Goal: Task Accomplishment & Management: Use online tool/utility

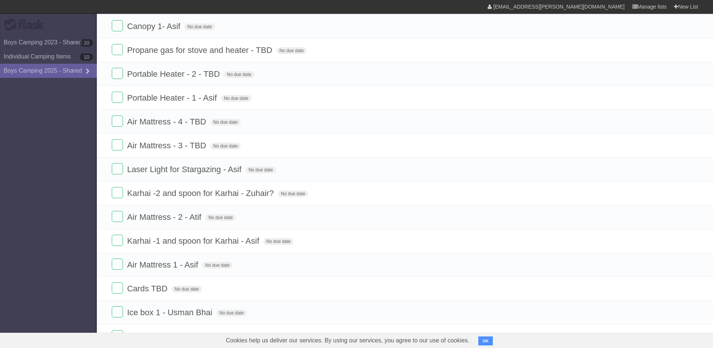
scroll to position [143, 0]
drag, startPoint x: 107, startPoint y: 216, endPoint x: 105, endPoint y: 267, distance: 51.1
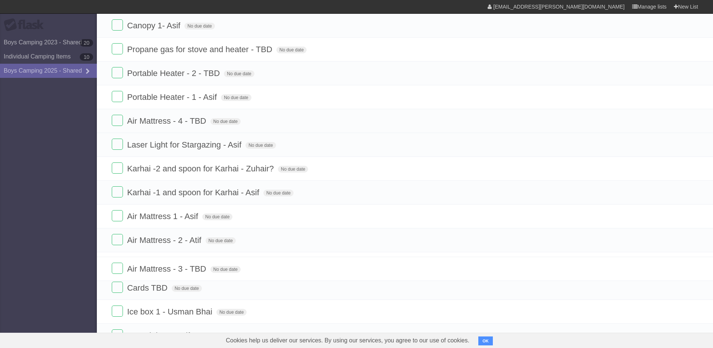
drag, startPoint x: 105, startPoint y: 145, endPoint x: 89, endPoint y: 268, distance: 123.2
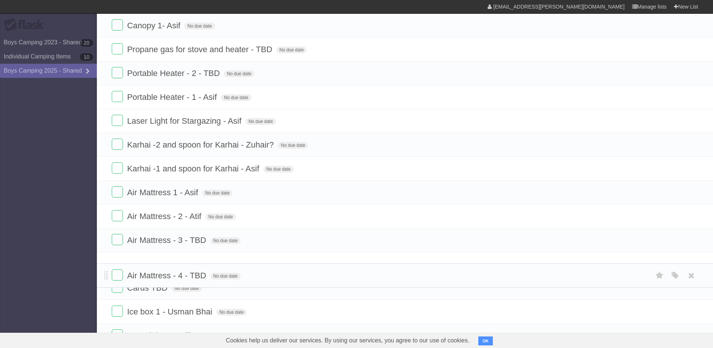
drag, startPoint x: 106, startPoint y: 120, endPoint x: 105, endPoint y: 273, distance: 152.8
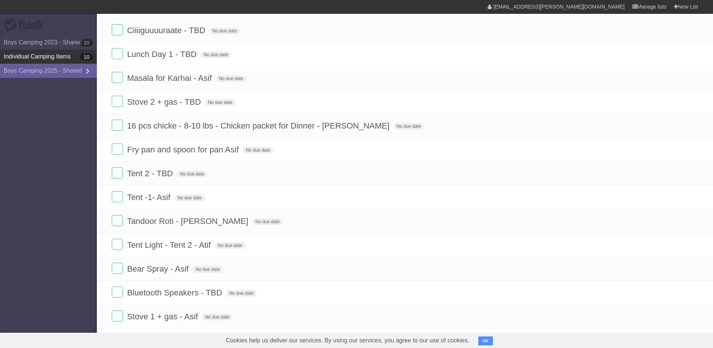
scroll to position [572, 0]
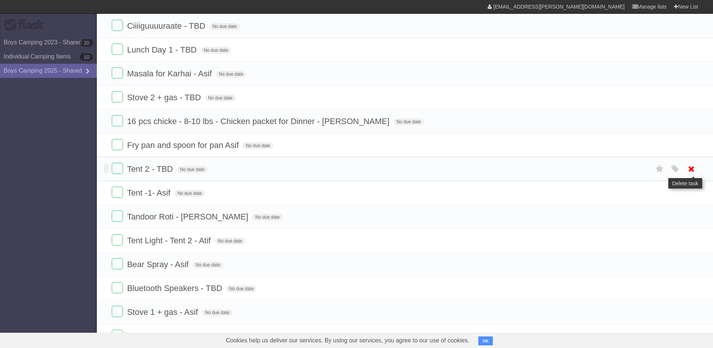
click at [694, 171] on icon at bounding box center [691, 169] width 10 height 12
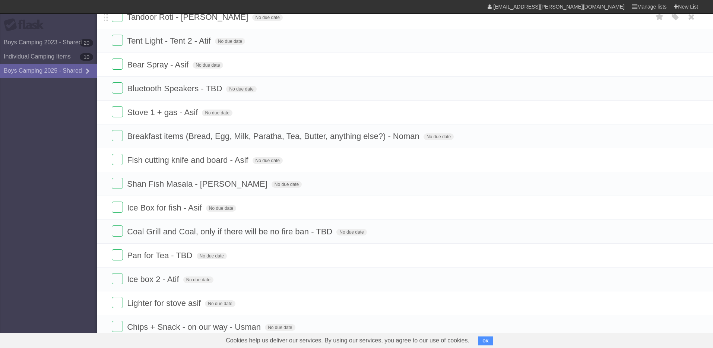
scroll to position [753, 0]
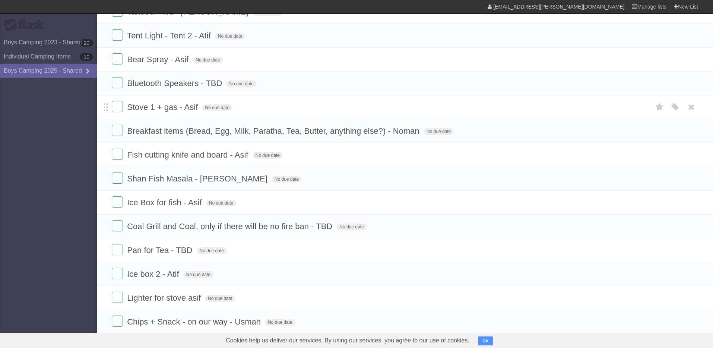
click at [169, 112] on span "Stove 1 + gas - Asif" at bounding box center [163, 106] width 73 height 9
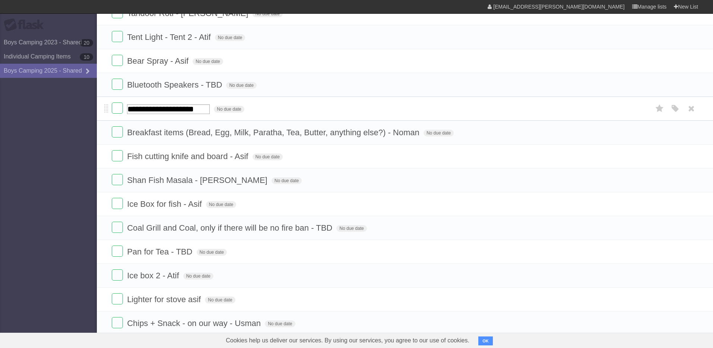
click at [138, 109] on input "**********" at bounding box center [168, 109] width 83 height 10
type input "**********"
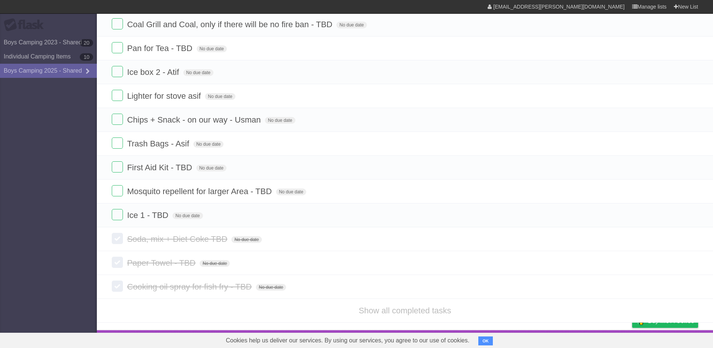
scroll to position [957, 0]
click at [118, 239] on label at bounding box center [117, 238] width 11 height 11
click at [117, 262] on label at bounding box center [117, 262] width 11 height 11
click at [116, 288] on label at bounding box center [117, 286] width 11 height 11
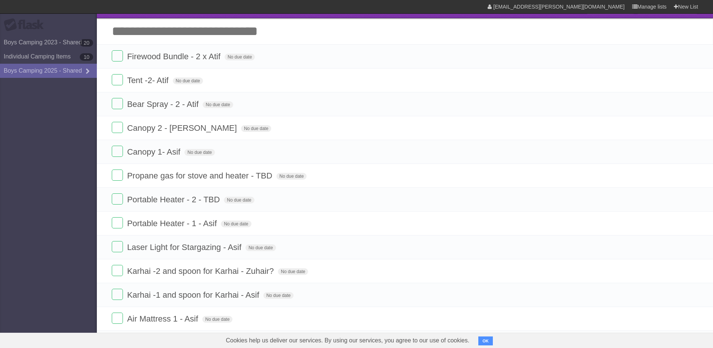
scroll to position [0, 0]
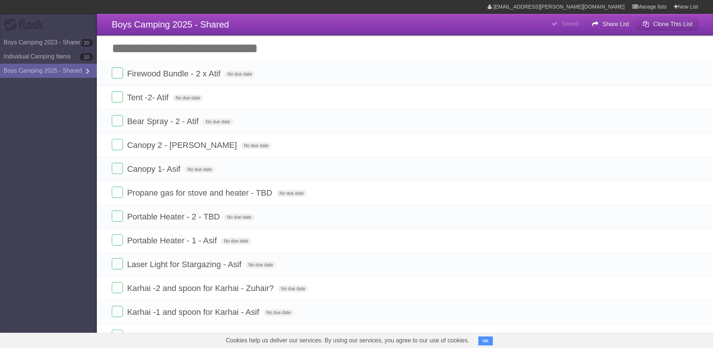
click at [658, 27] on b "Clone This List" at bounding box center [672, 24] width 39 height 6
